Goal: Navigation & Orientation: Find specific page/section

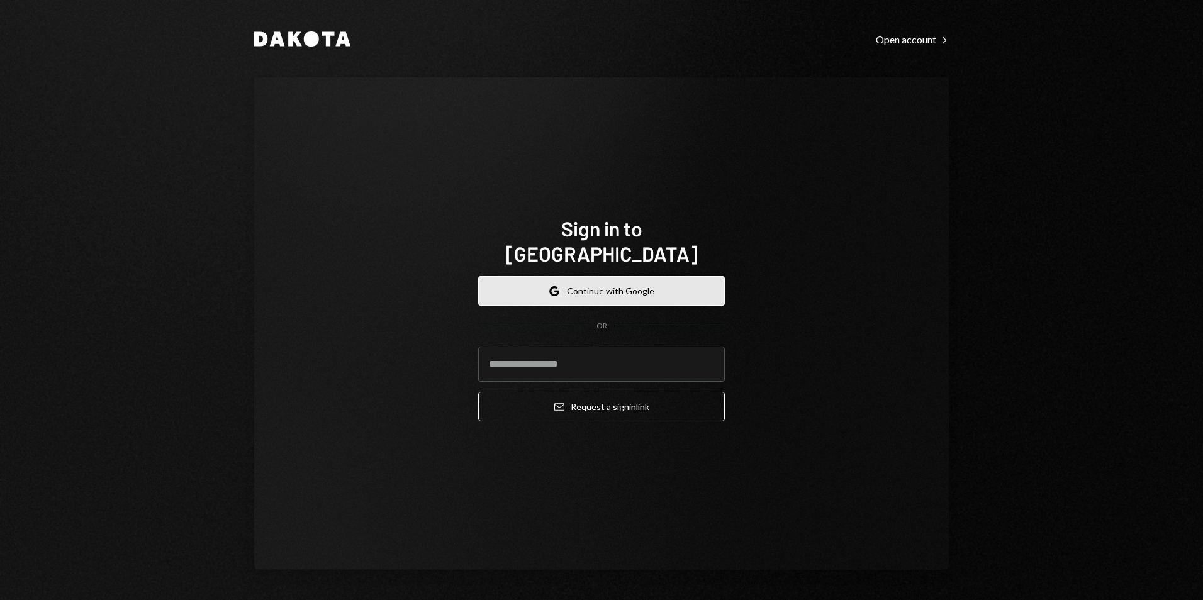
click at [647, 281] on button "Google Continue with Google" at bounding box center [601, 291] width 247 height 30
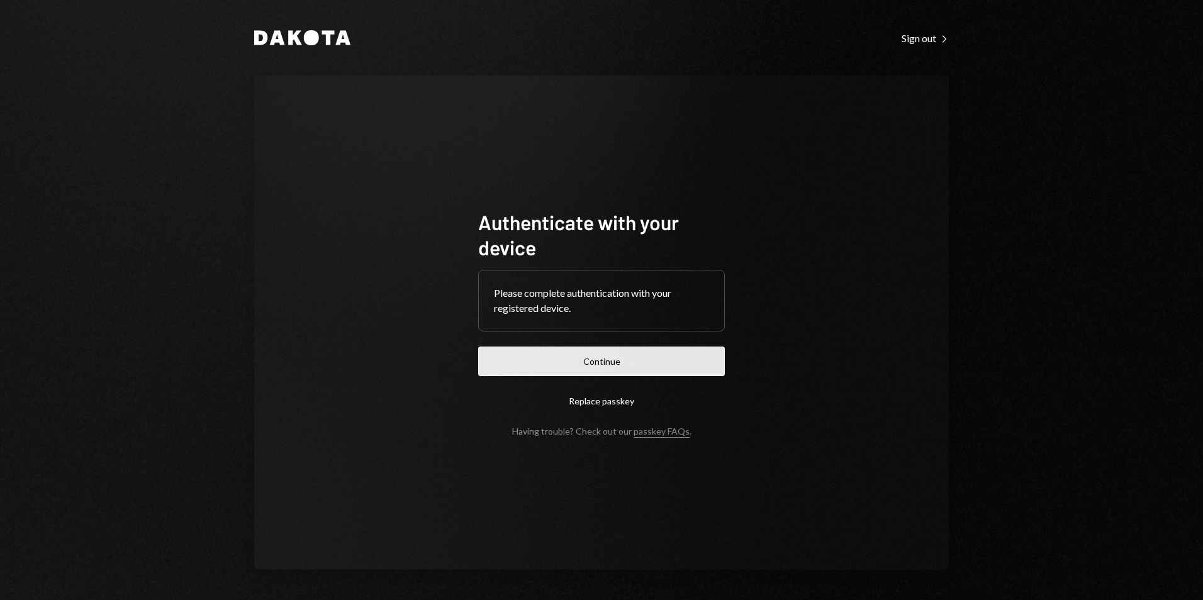
click at [576, 365] on button "Continue" at bounding box center [601, 362] width 247 height 30
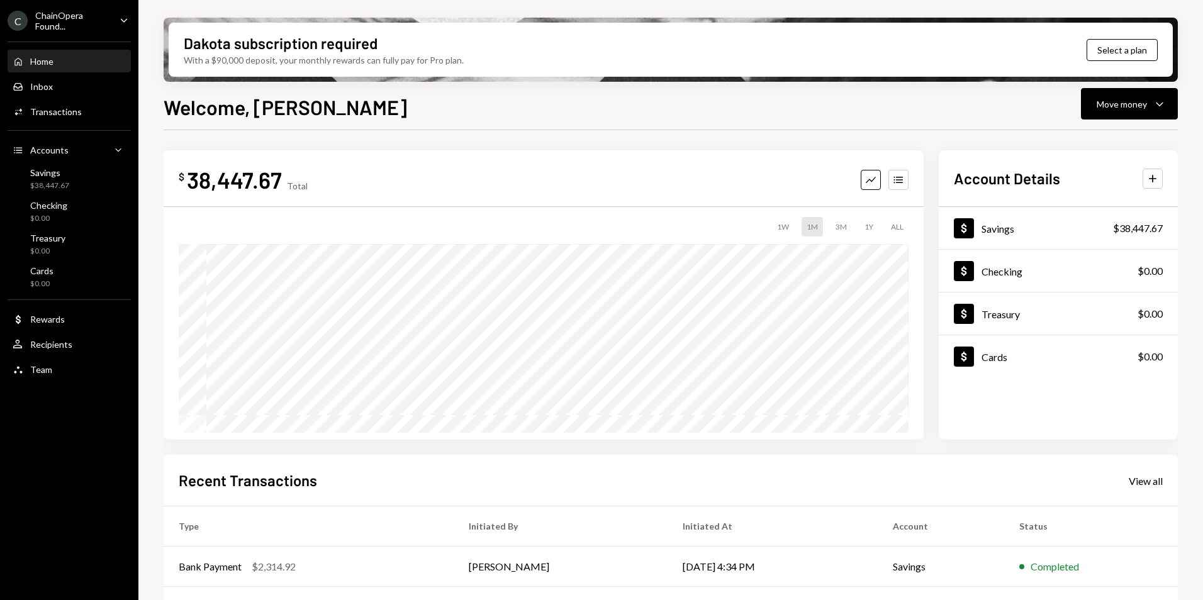
click at [116, 28] on div "C ChainOpera Found... Caret Down" at bounding box center [69, 20] width 138 height 21
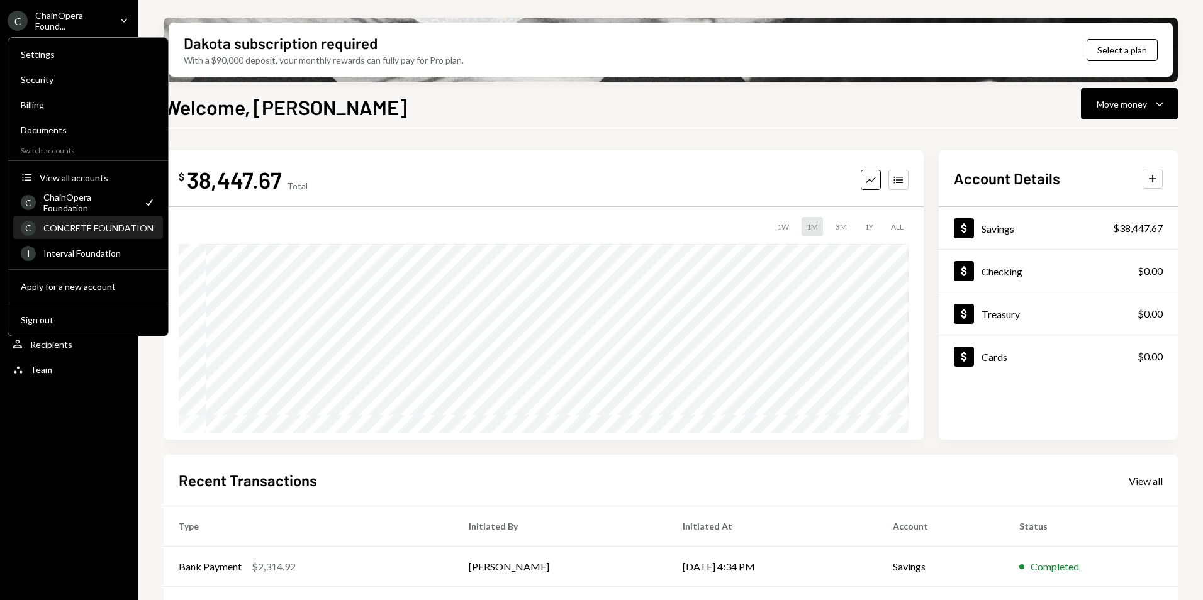
click at [101, 233] on div "C CONCRETE FOUNDATION" at bounding box center [88, 228] width 135 height 21
